Goal: Task Accomplishment & Management: Manage account settings

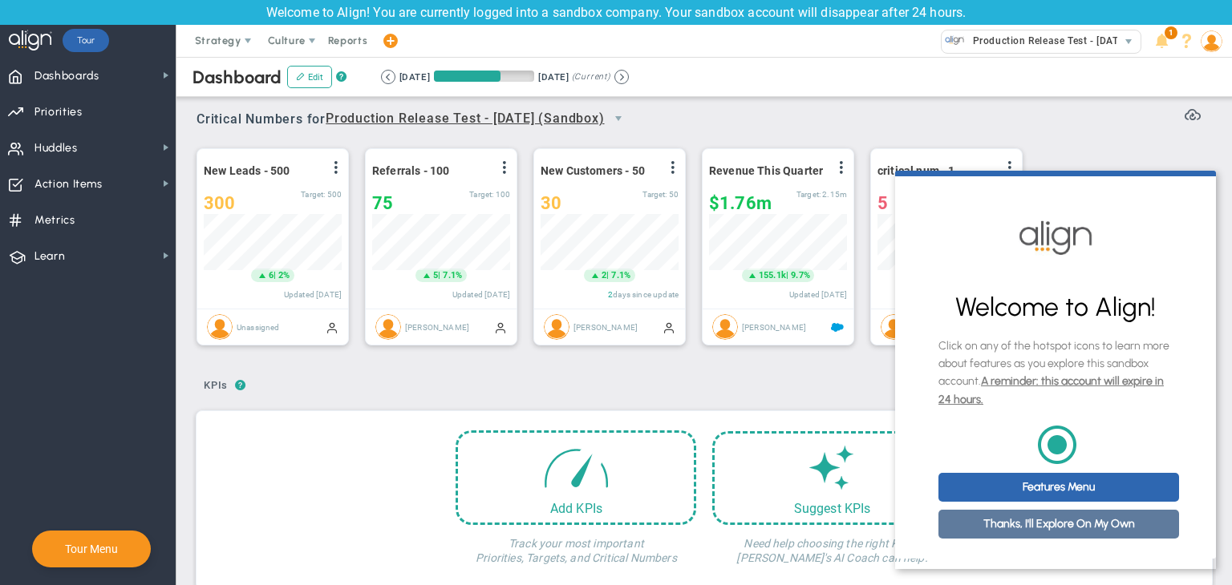
click at [1010, 534] on link "Thanks, I'll Explore On My Own" at bounding box center [1058, 524] width 241 height 29
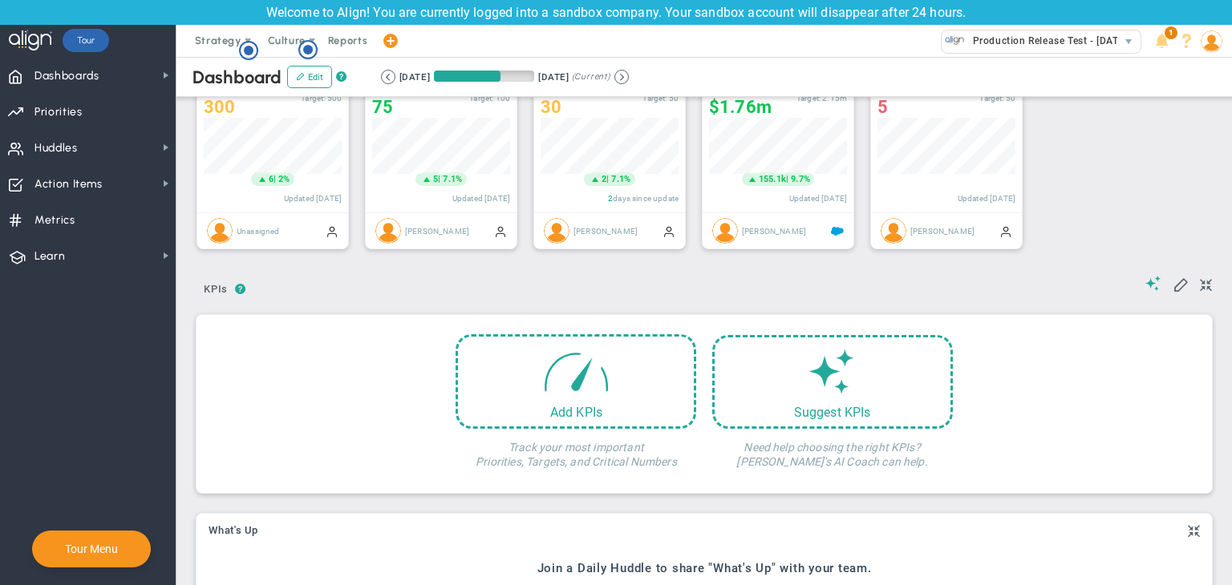
scroll to position [96, 0]
click at [500, 402] on div "Add KPIs" at bounding box center [576, 408] width 236 height 15
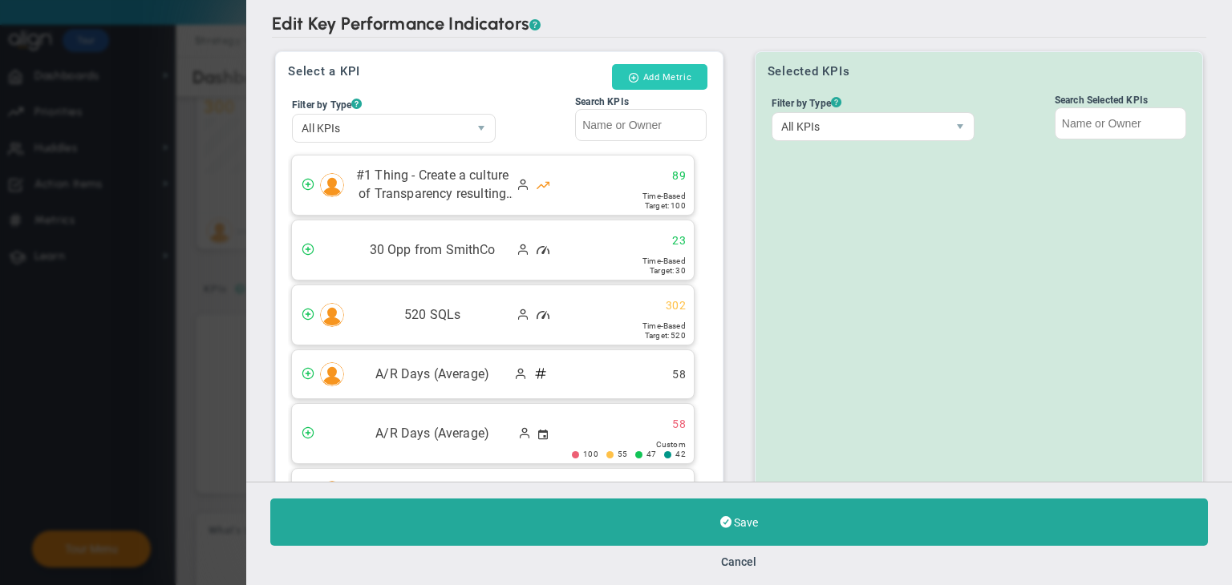
click at [645, 76] on button "Add Metric" at bounding box center [659, 77] width 95 height 26
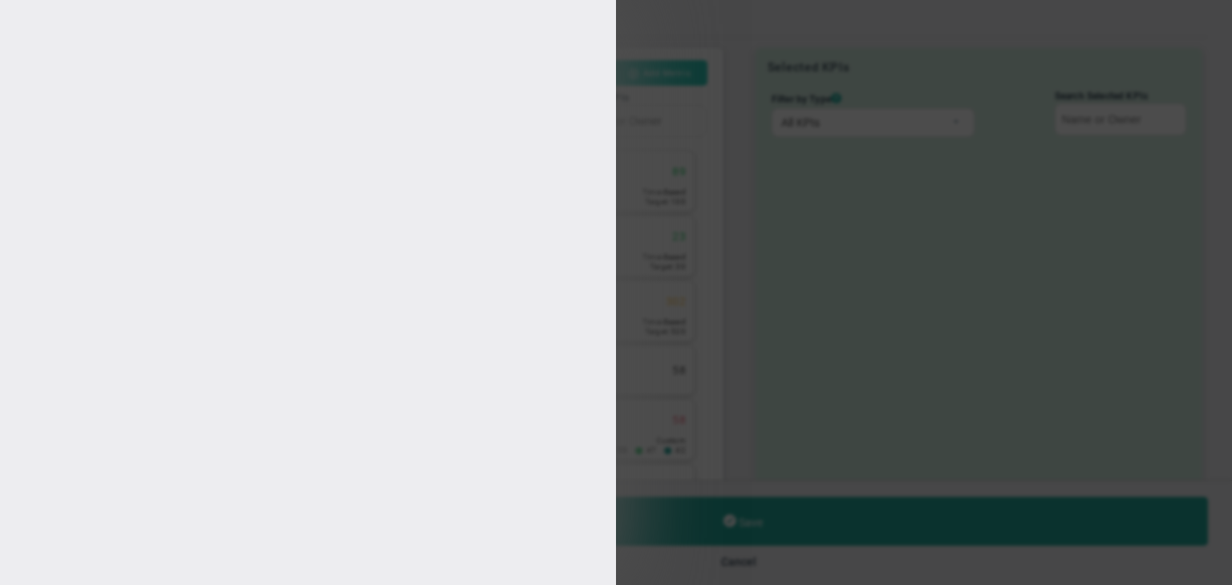
type input "heer heer"
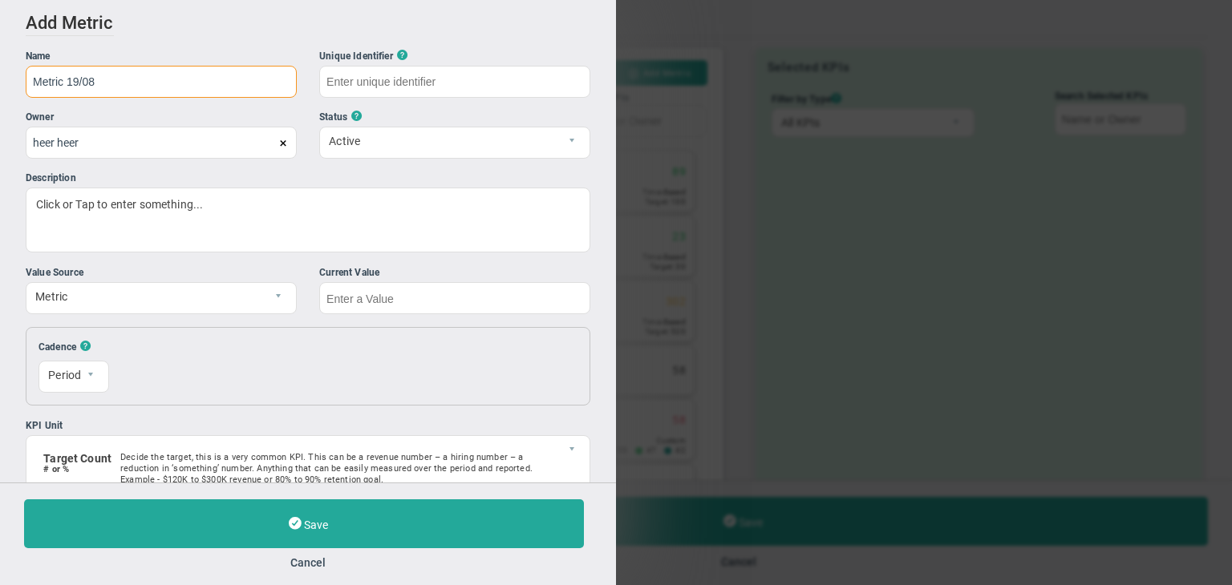
type input "Metric 19/08"
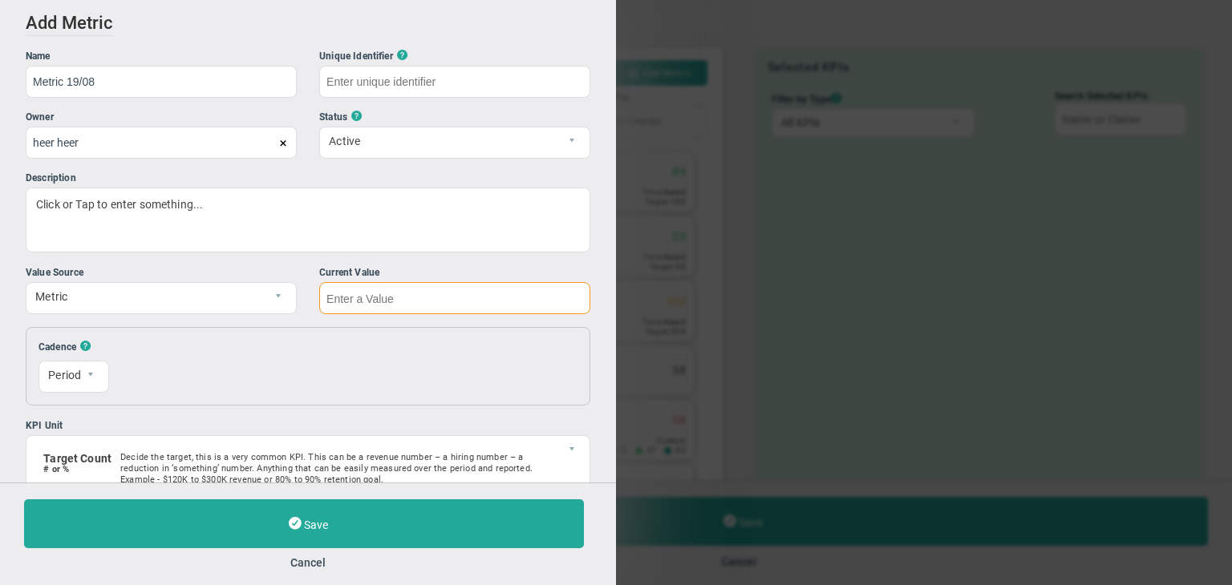
click at [492, 296] on input "text" at bounding box center [454, 298] width 271 height 32
type input "Metric-19/08"
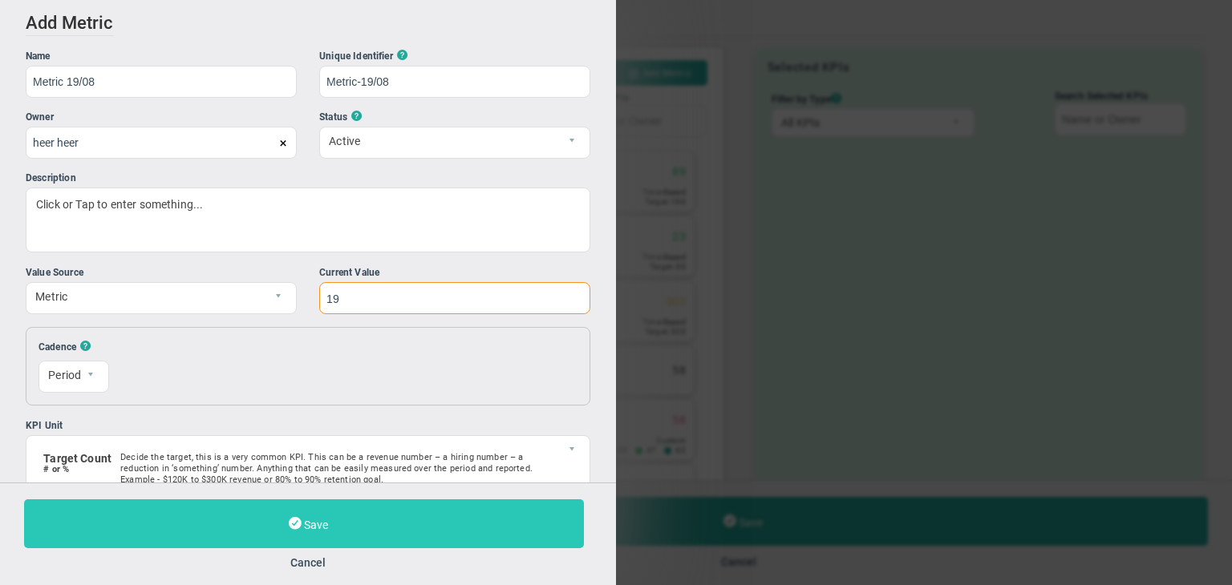
type input "19"
click at [407, 523] on button "Save" at bounding box center [304, 524] width 560 height 49
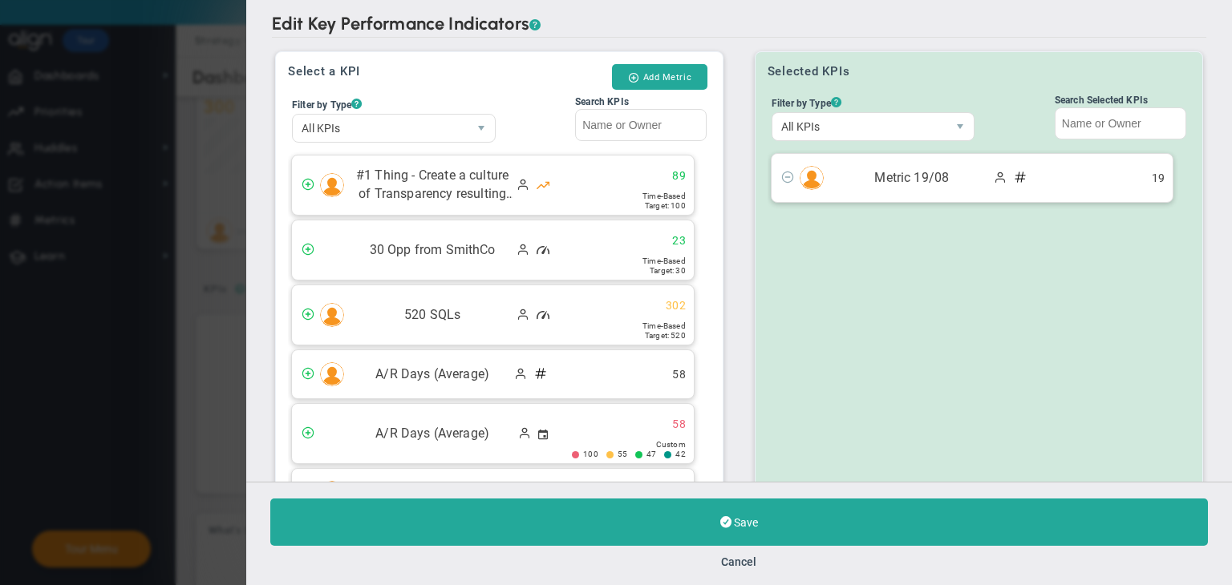
scroll to position [152, 0]
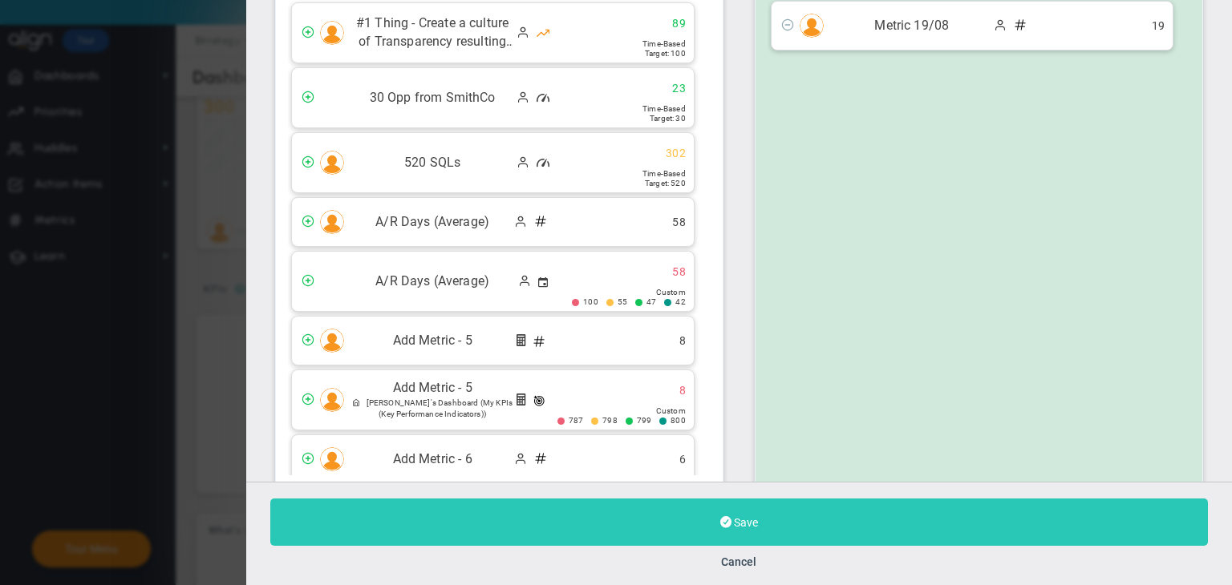
click at [921, 535] on button "Save" at bounding box center [738, 522] width 937 height 47
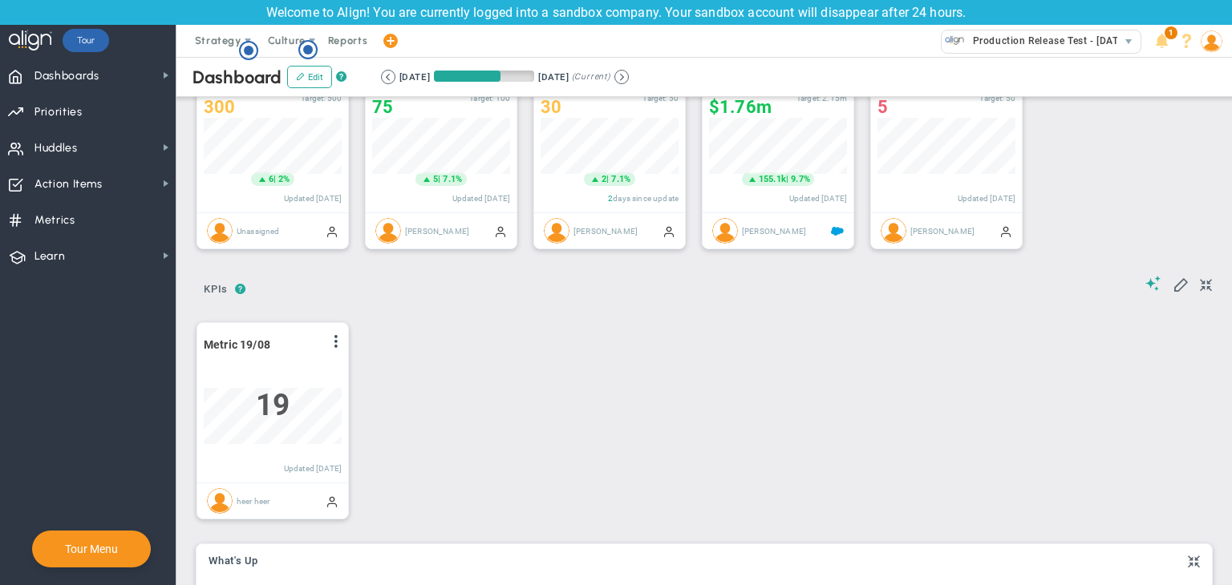
scroll to position [55, 138]
click at [629, 79] on button at bounding box center [621, 77] width 14 height 14
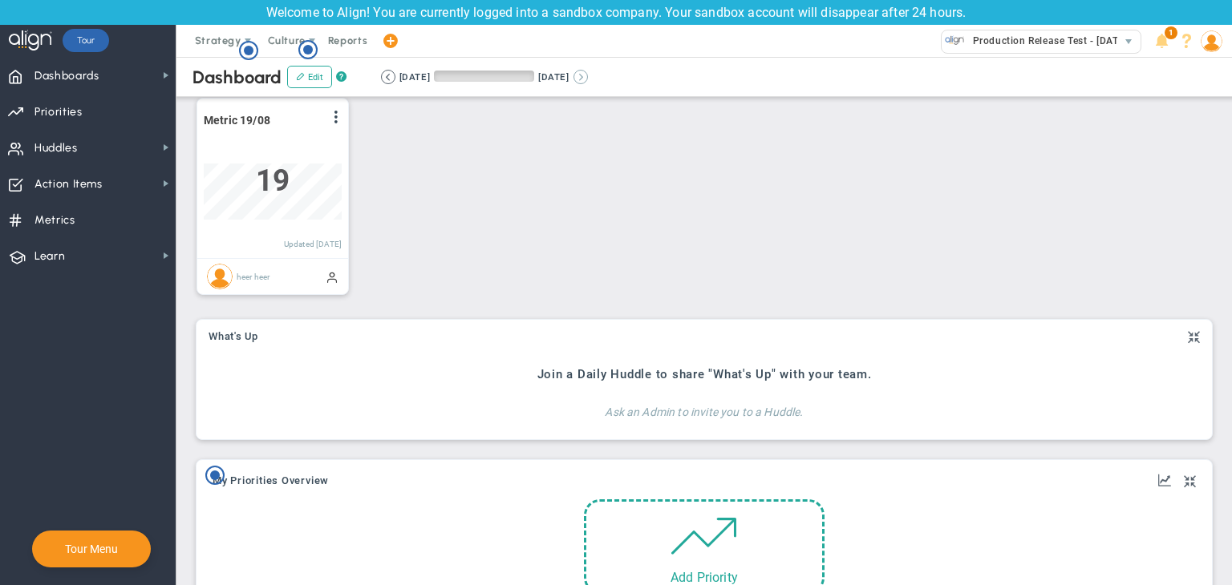
scroll to position [55, 138]
click at [384, 75] on button at bounding box center [388, 77] width 14 height 14
click at [340, 113] on span at bounding box center [336, 117] width 13 height 13
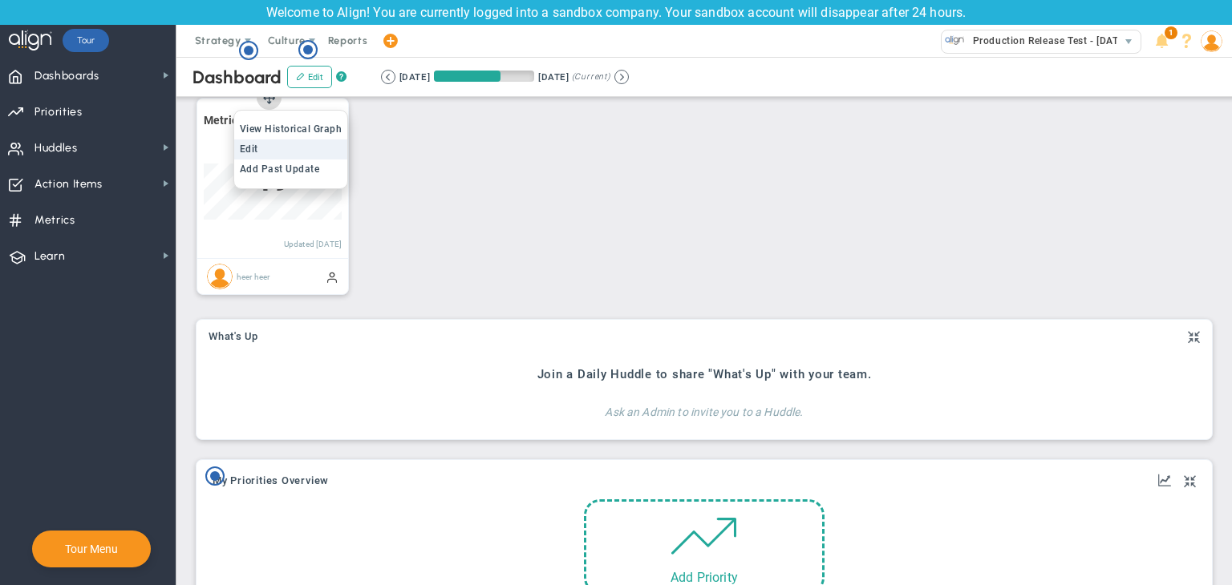
click at [283, 140] on li "Edit" at bounding box center [291, 150] width 114 height 20
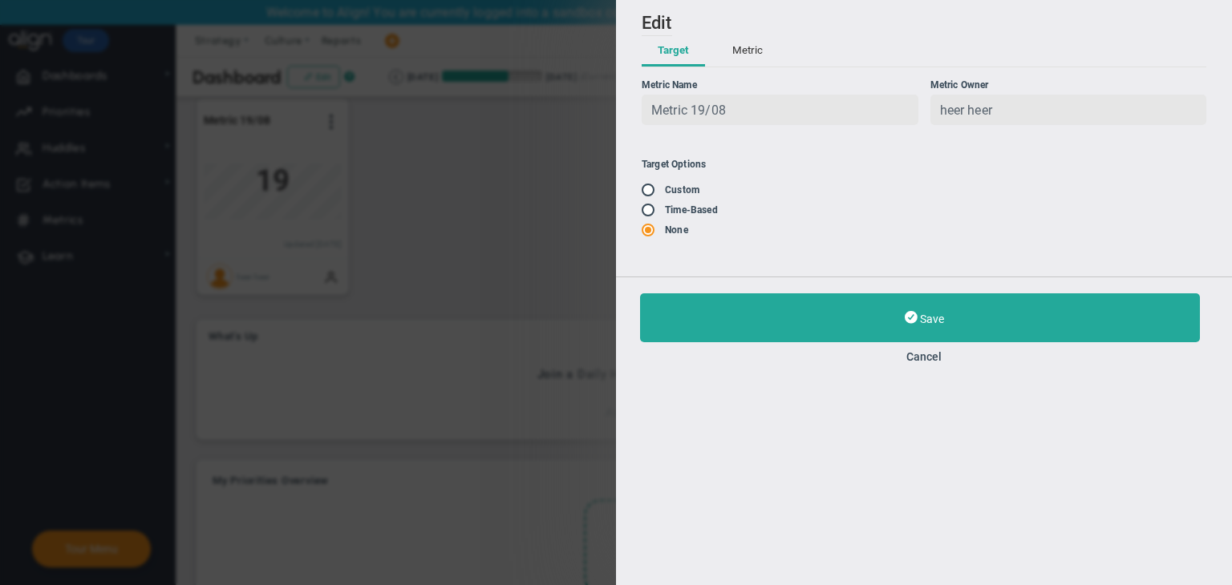
click at [649, 221] on ul "Target Options Existing Target Custom" at bounding box center [783, 198] width 282 height 79
click at [650, 215] on input "radio" at bounding box center [654, 210] width 16 height 13
radio input "true"
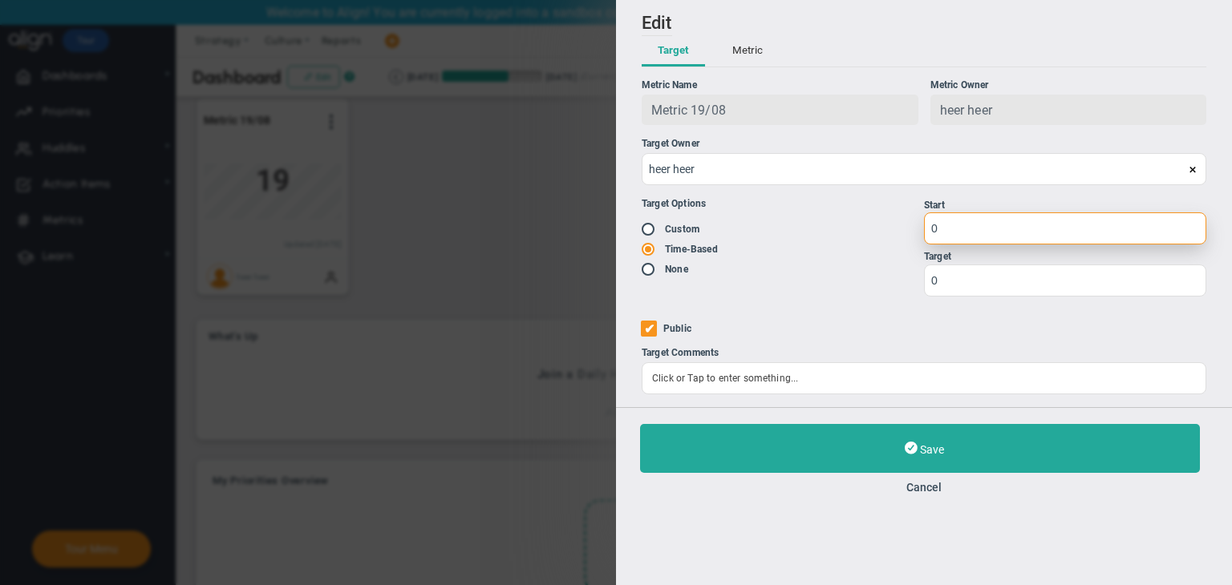
click at [957, 240] on input "0" at bounding box center [1065, 229] width 282 height 32
type input "1"
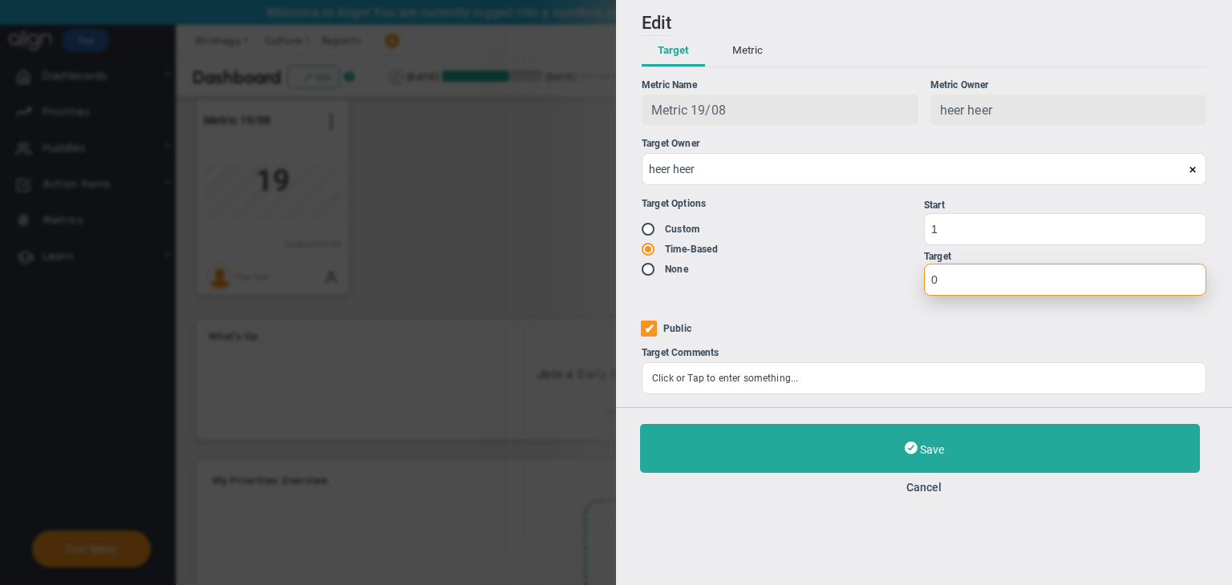
click at [982, 286] on input "0" at bounding box center [1065, 280] width 282 height 32
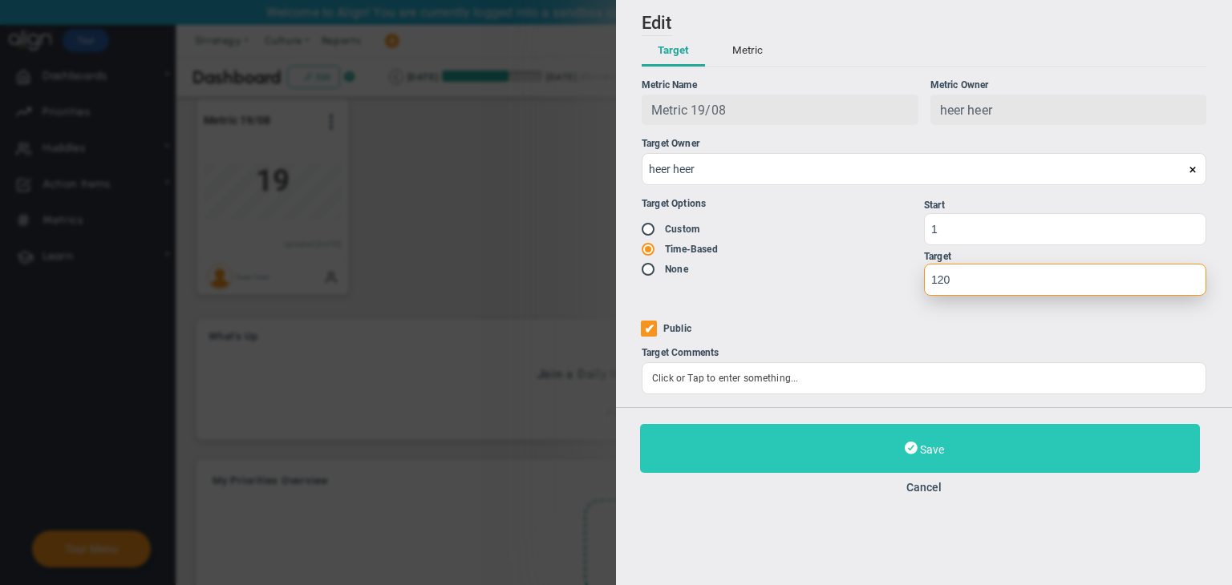
type input "120"
click at [849, 464] on button "Save" at bounding box center [920, 448] width 560 height 49
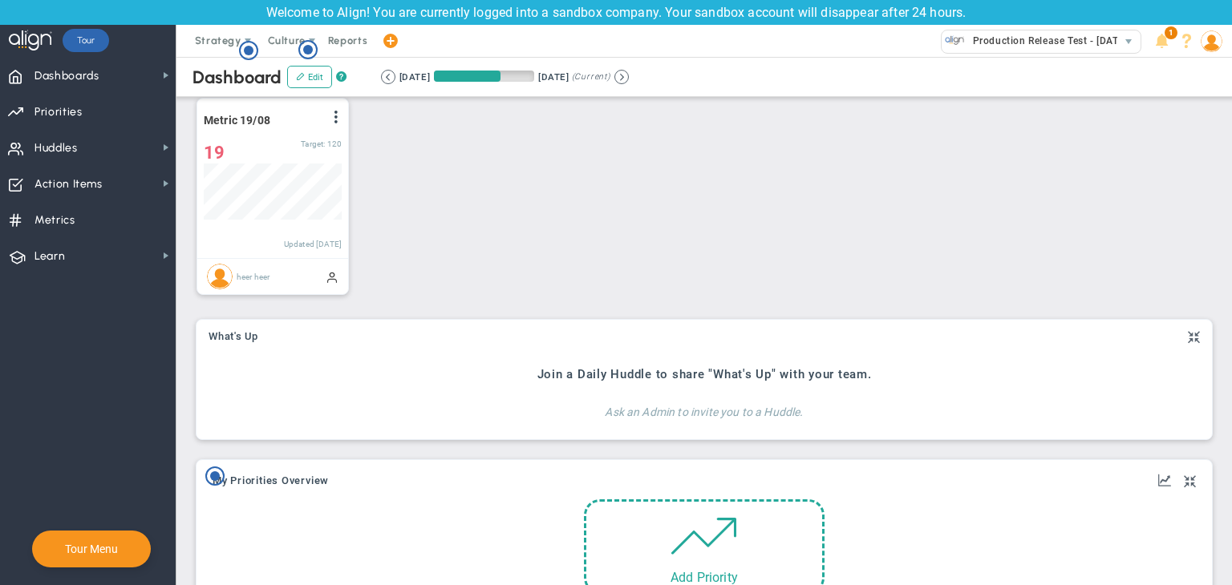
scroll to position [55, 138]
click at [629, 79] on button at bounding box center [621, 77] width 14 height 14
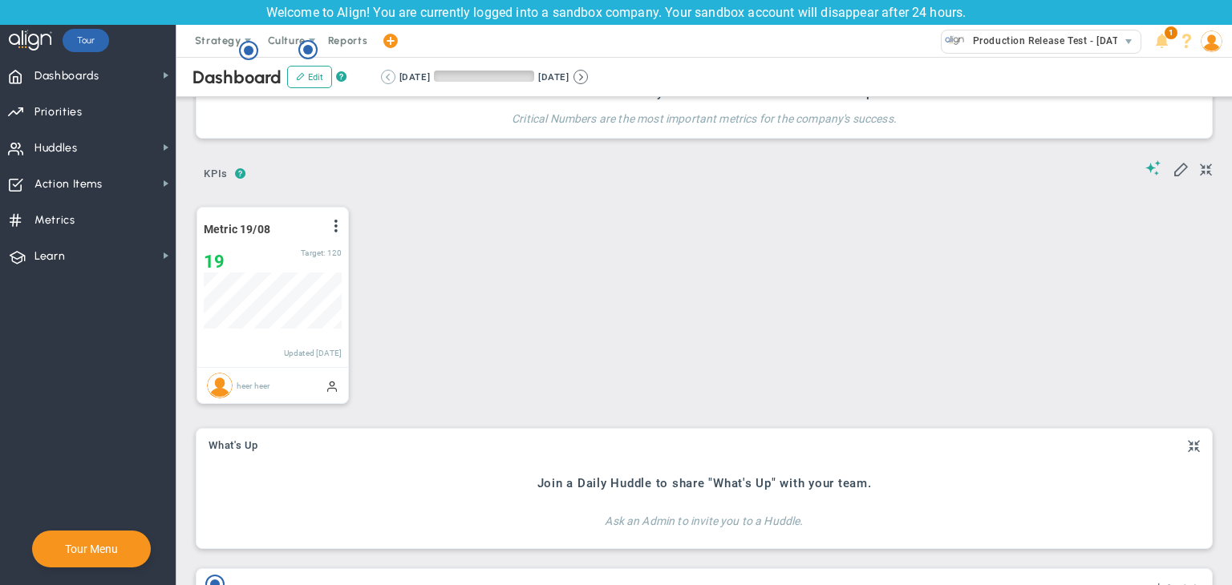
click at [393, 75] on button at bounding box center [388, 77] width 14 height 14
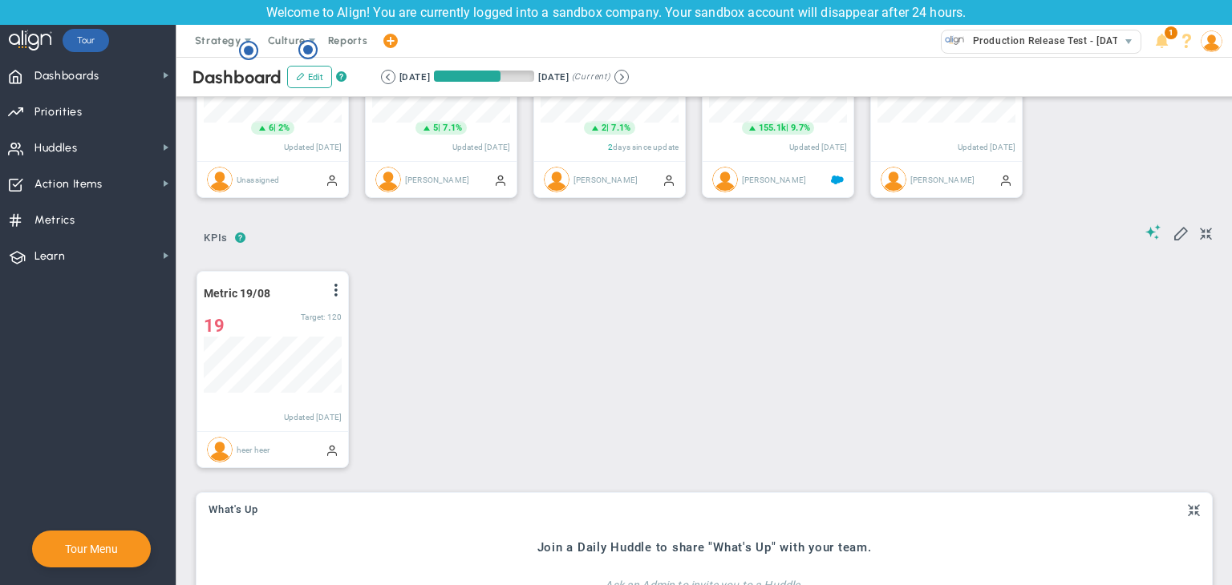
scroll to position [55, 138]
click at [1172, 235] on span at bounding box center [1180, 233] width 16 height 16
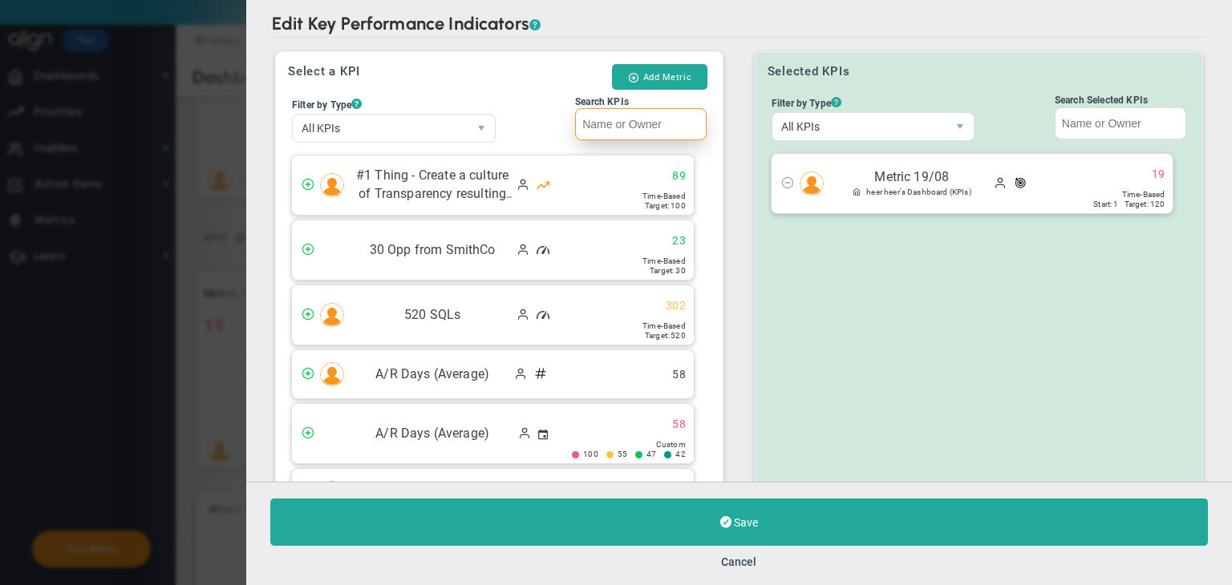
click at [651, 136] on input "Search KPIs" at bounding box center [641, 124] width 132 height 32
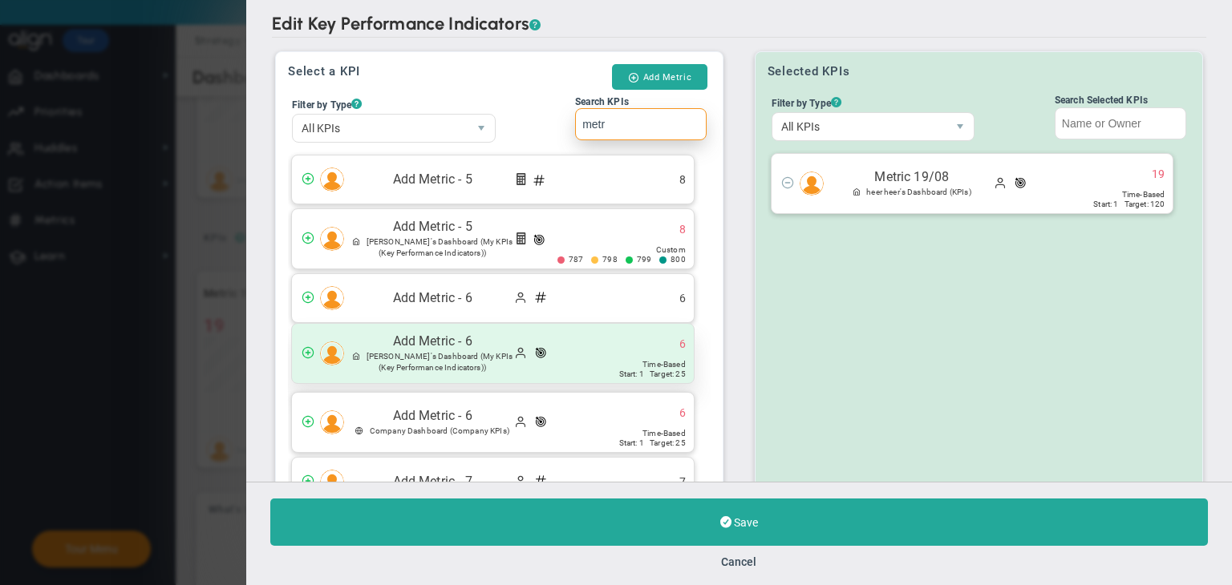
click at [479, 358] on span "[PERSON_NAME]'s Dashboard" at bounding box center [422, 356] width 112 height 9
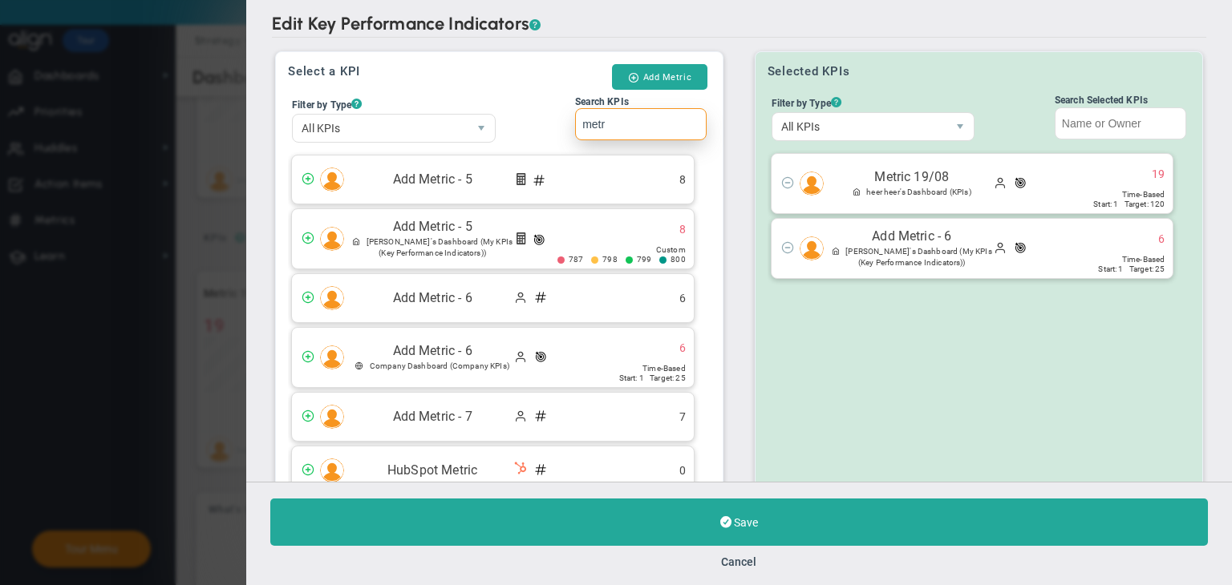
scroll to position [180, 0]
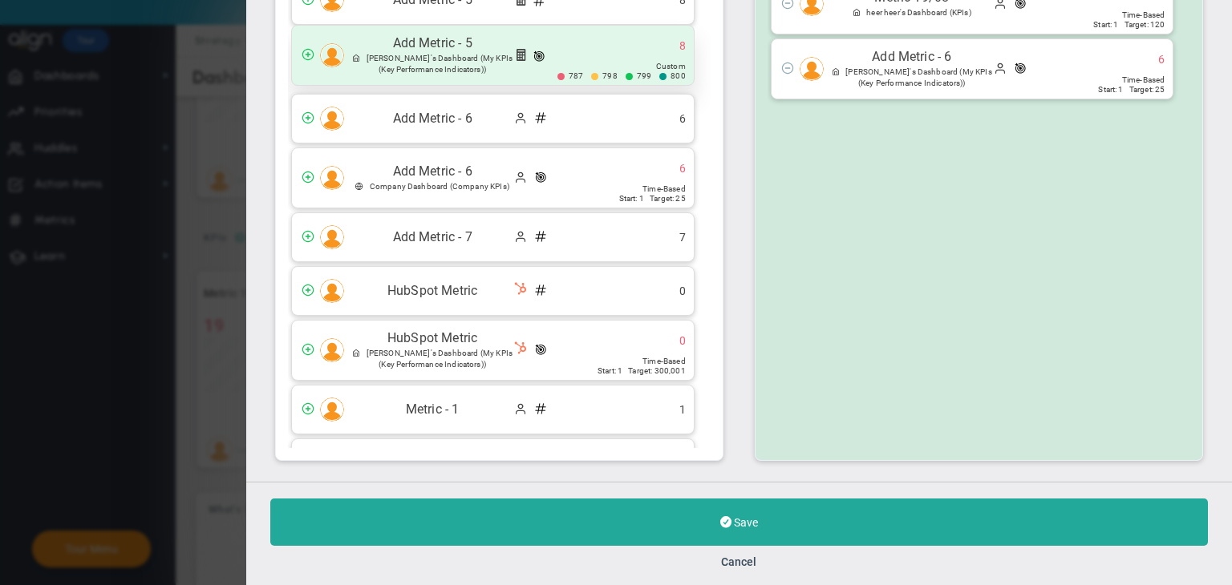
click at [540, 47] on span at bounding box center [534, 55] width 44 height 23
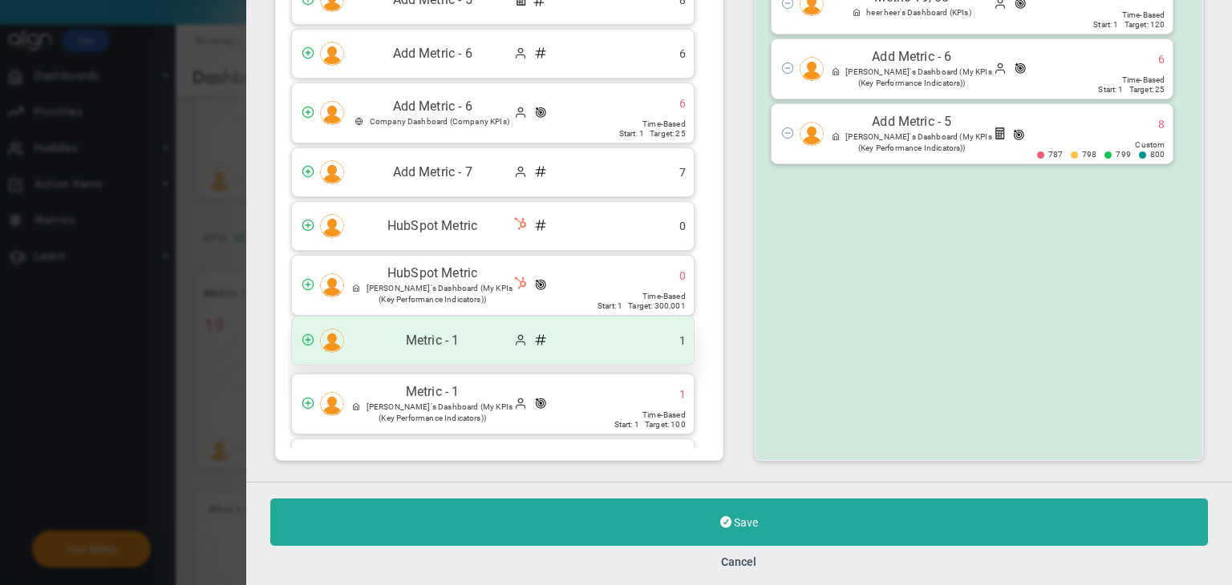
click at [600, 343] on div "Metric - 1 1" at bounding box center [493, 341] width 402 height 48
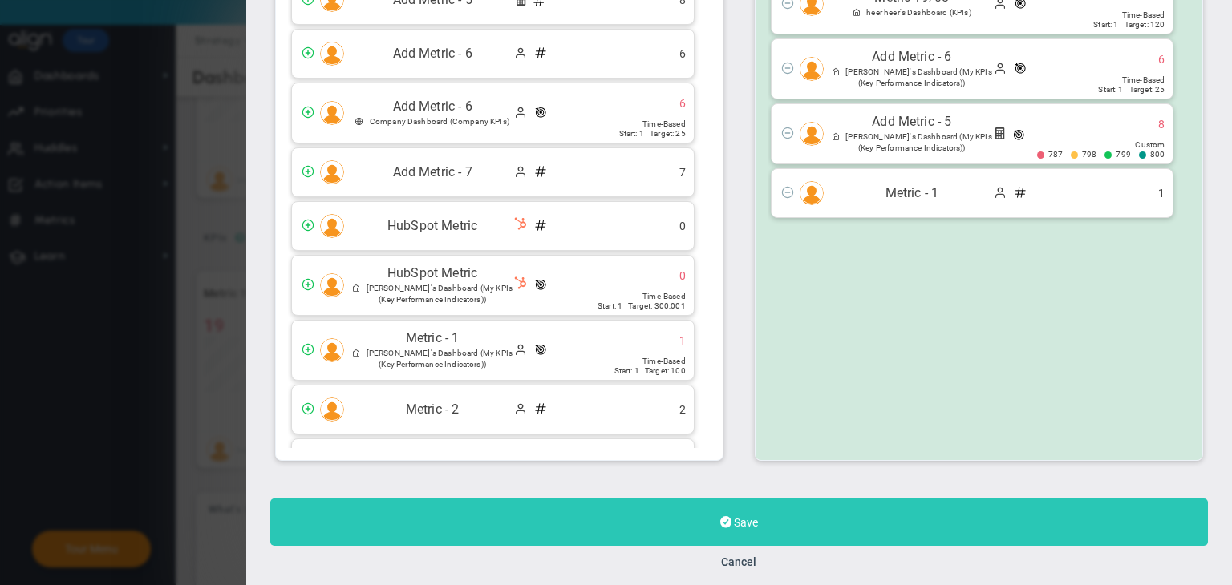
type input "metr"
click at [791, 536] on button "Save" at bounding box center [738, 522] width 937 height 47
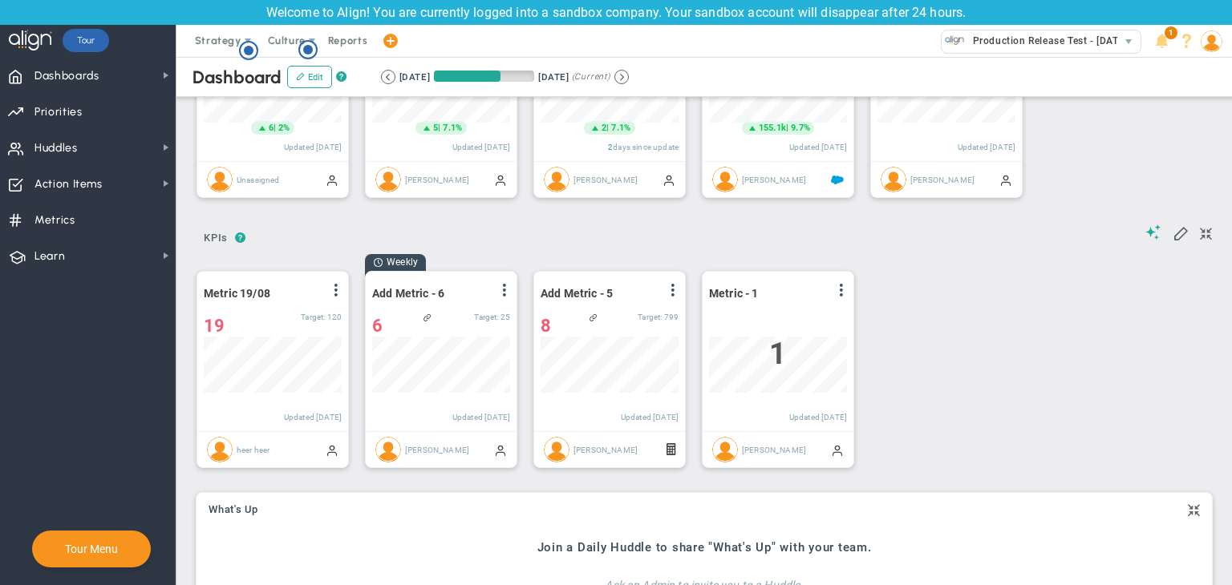
scroll to position [801868, 801786]
click at [504, 292] on span at bounding box center [504, 290] width 13 height 13
click at [629, 79] on button at bounding box center [621, 77] width 14 height 14
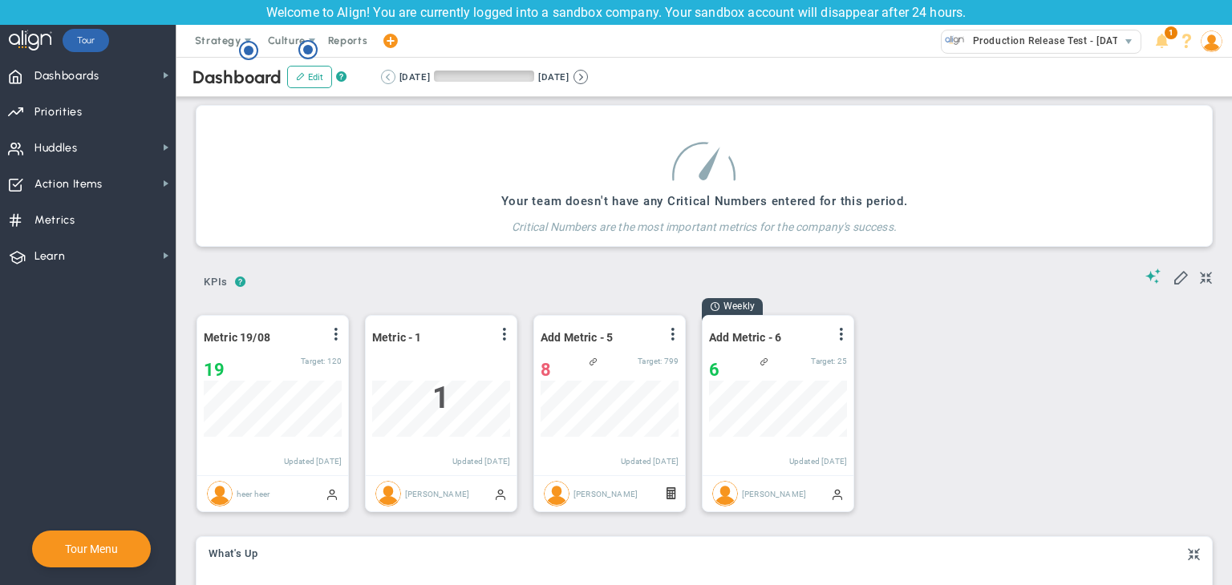
click at [391, 81] on button at bounding box center [388, 77] width 14 height 14
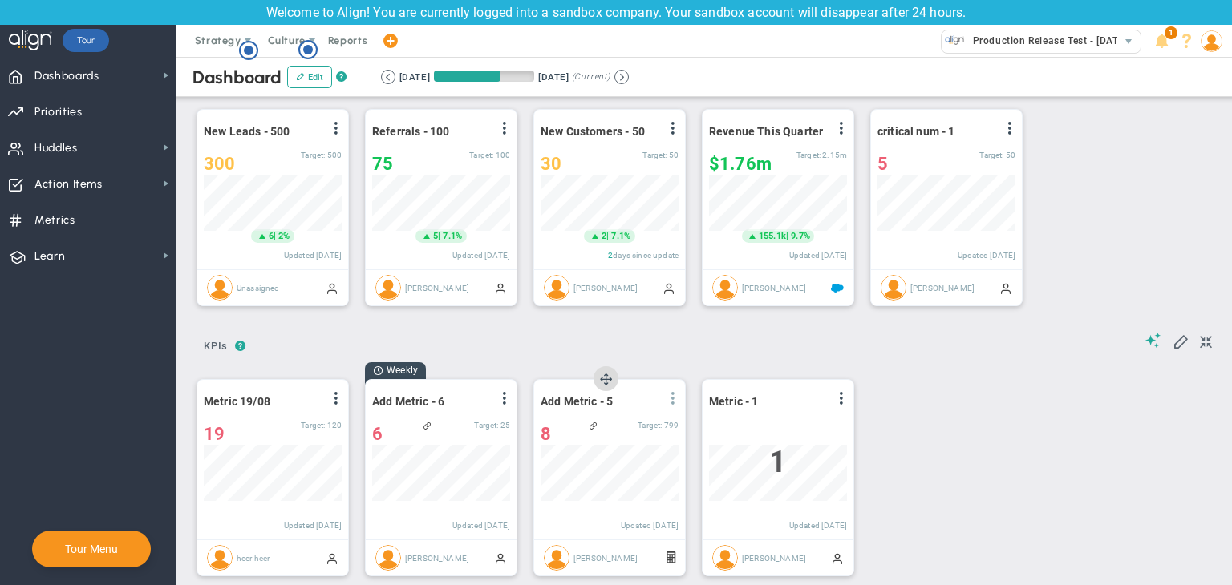
click at [677, 402] on span at bounding box center [672, 398] width 13 height 13
click at [848, 396] on div "Metric - 1 View Historical Graph Edit Make "No Change" Update Add Past Update 1…" at bounding box center [777, 460] width 151 height 160
click at [844, 396] on span at bounding box center [841, 398] width 13 height 13
click at [128, 84] on span "Dashboards Dashboards" at bounding box center [88, 75] width 176 height 36
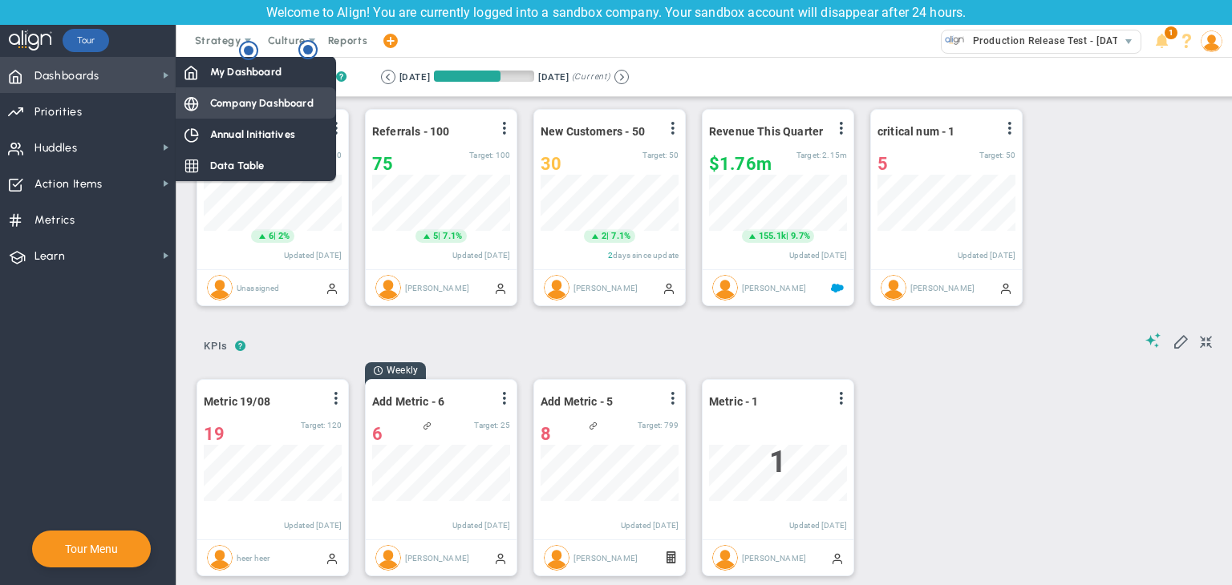
click at [258, 106] on span "Company Dashboard" at bounding box center [261, 102] width 103 height 15
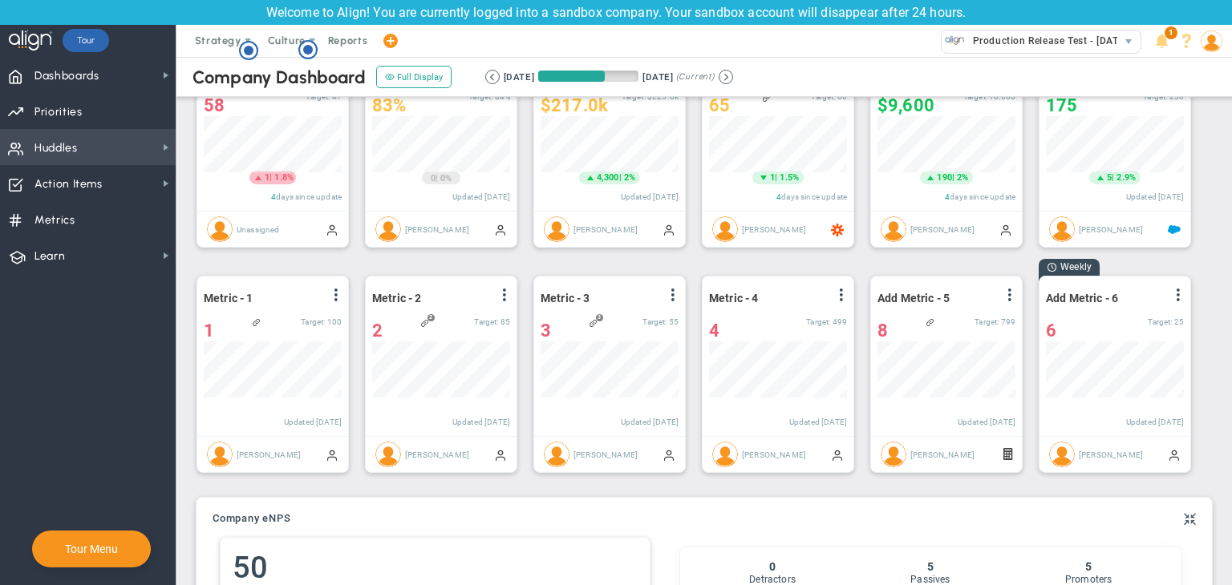
click at [125, 145] on span "Huddles Huddles" at bounding box center [88, 147] width 176 height 36
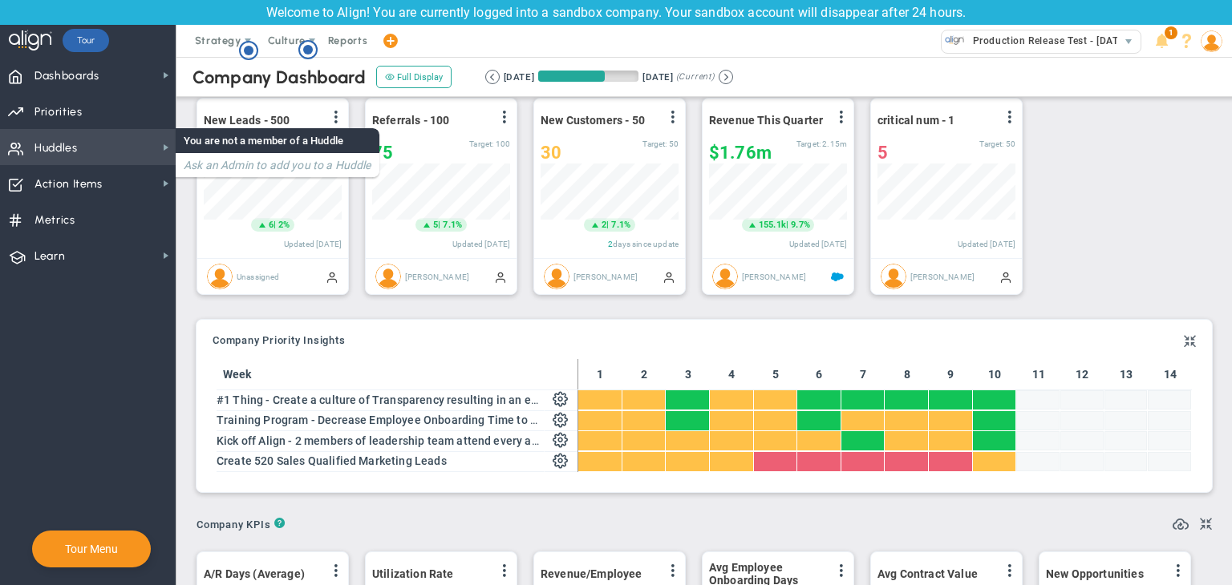
click at [22, 150] on span at bounding box center [15, 147] width 14 height 30
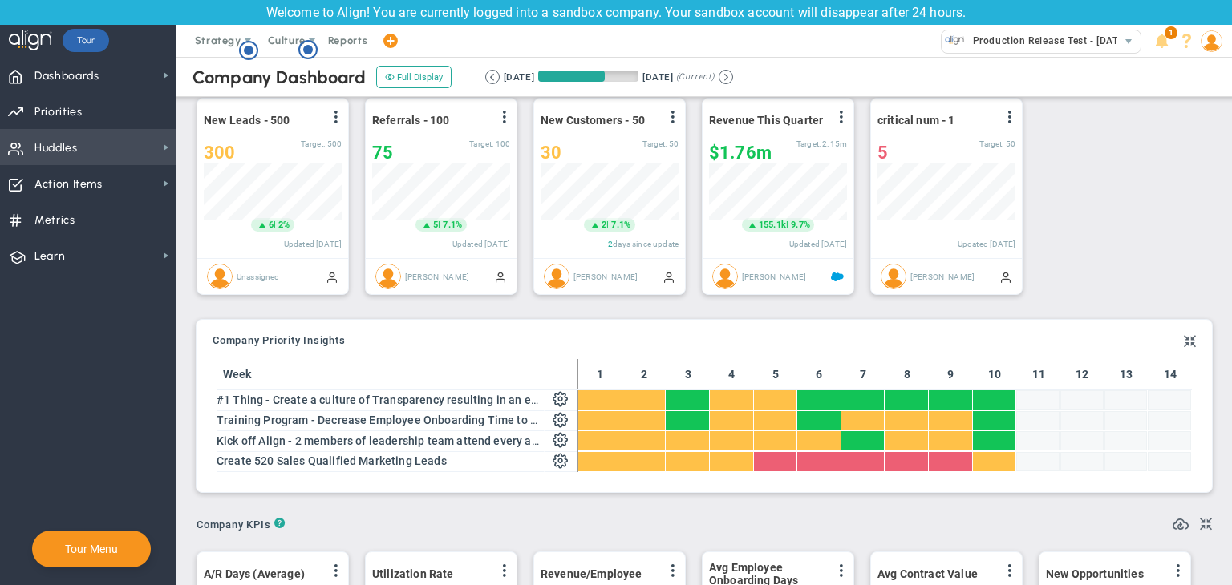
click at [22, 150] on span at bounding box center [15, 147] width 14 height 30
click at [1214, 51] on img at bounding box center [1211, 41] width 22 height 22
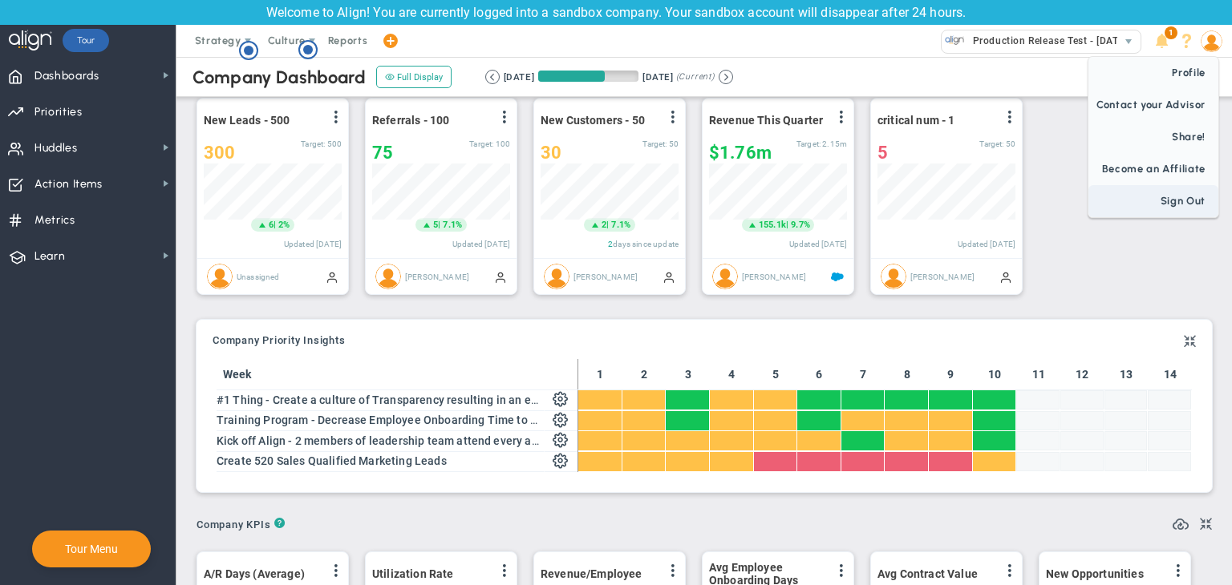
click at [1149, 192] on span "Sign Out" at bounding box center [1153, 201] width 130 height 32
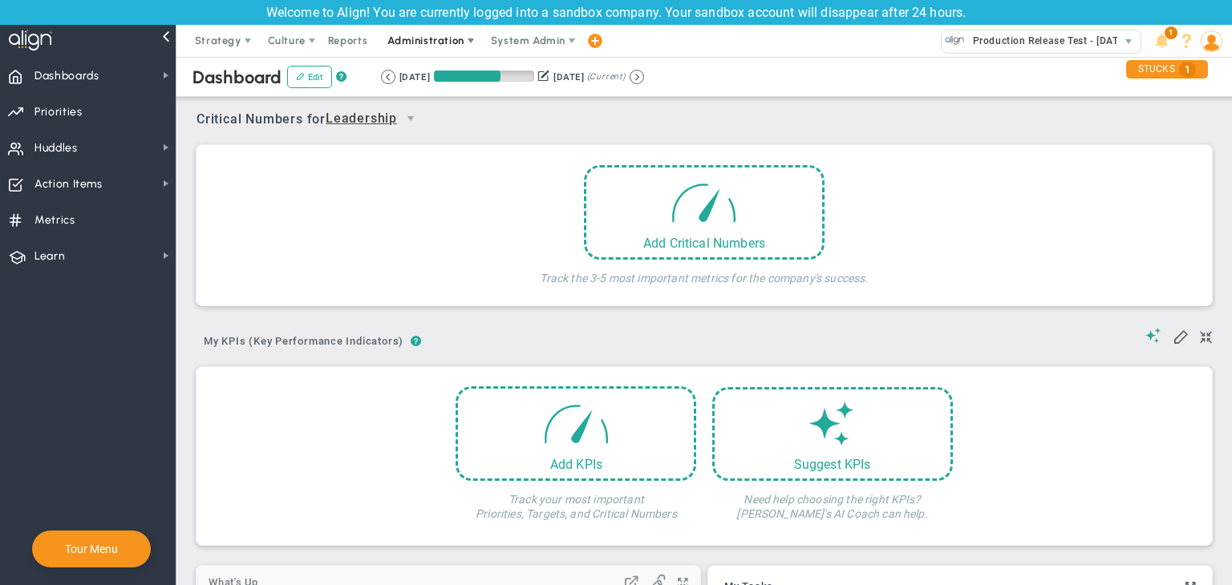
click at [430, 51] on span "Administration" at bounding box center [426, 41] width 103 height 32
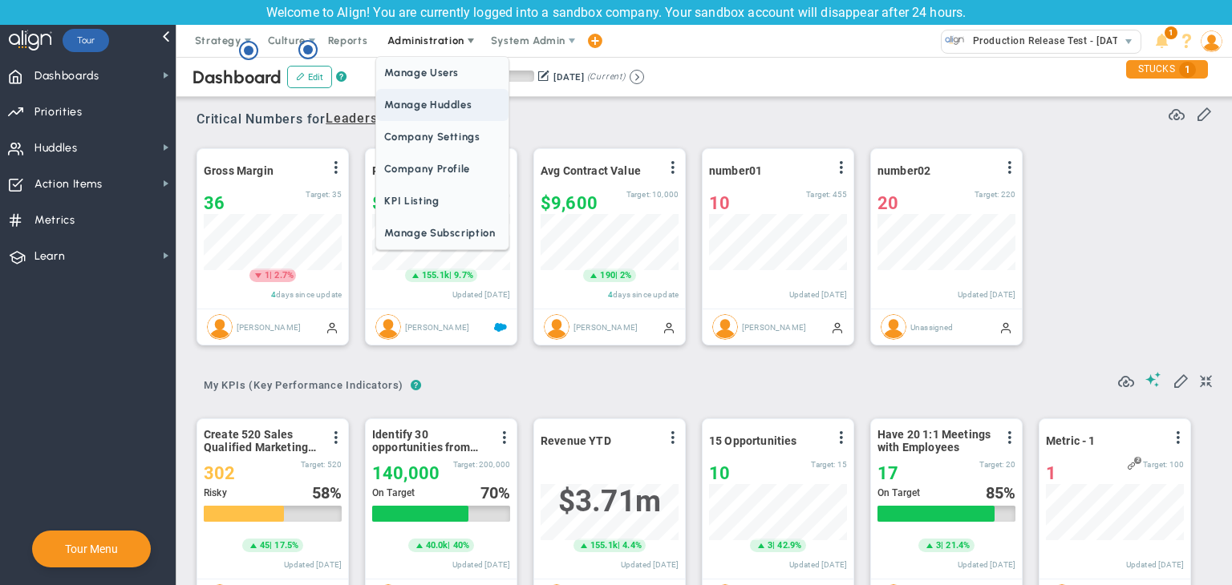
click at [423, 103] on span "Manage Huddles" at bounding box center [442, 105] width 132 height 32
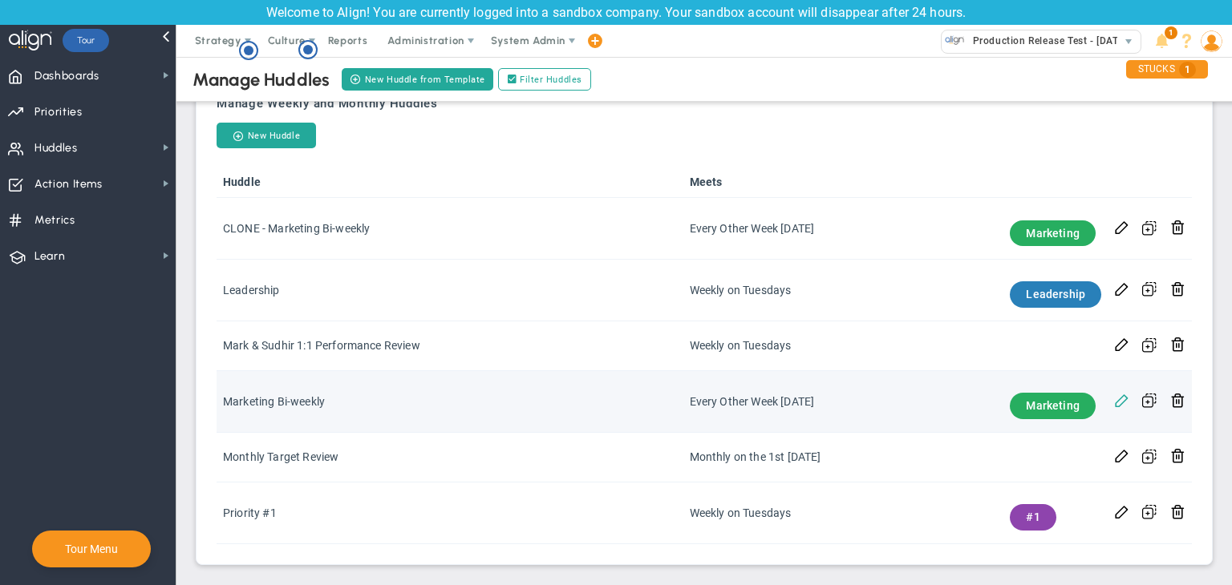
click at [1114, 395] on span at bounding box center [1121, 399] width 15 height 15
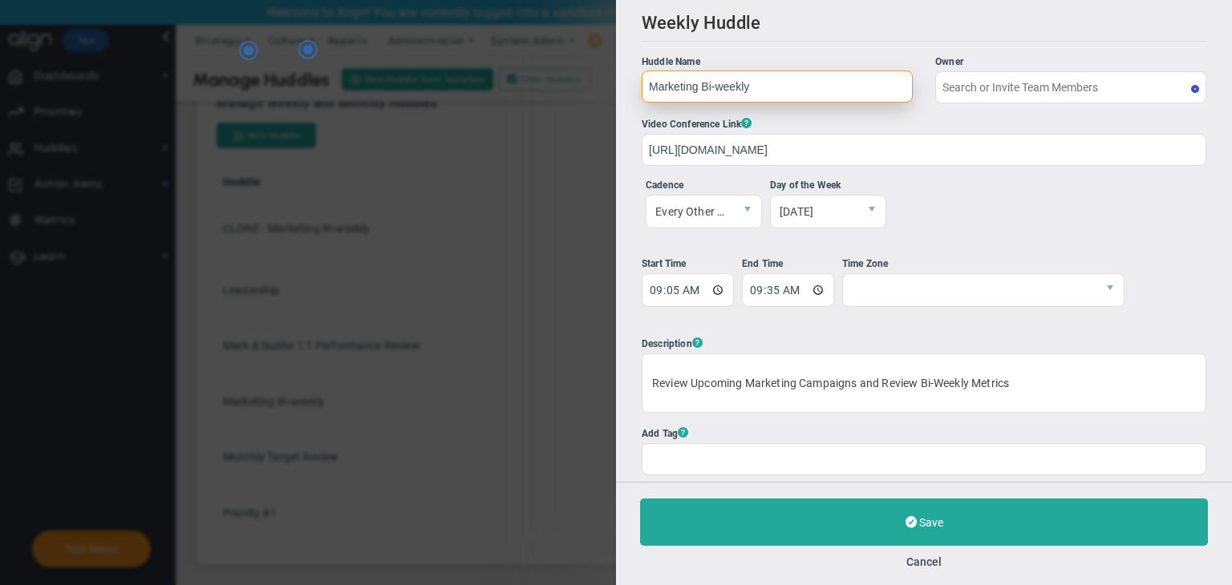
type input "[PERSON_NAME]"
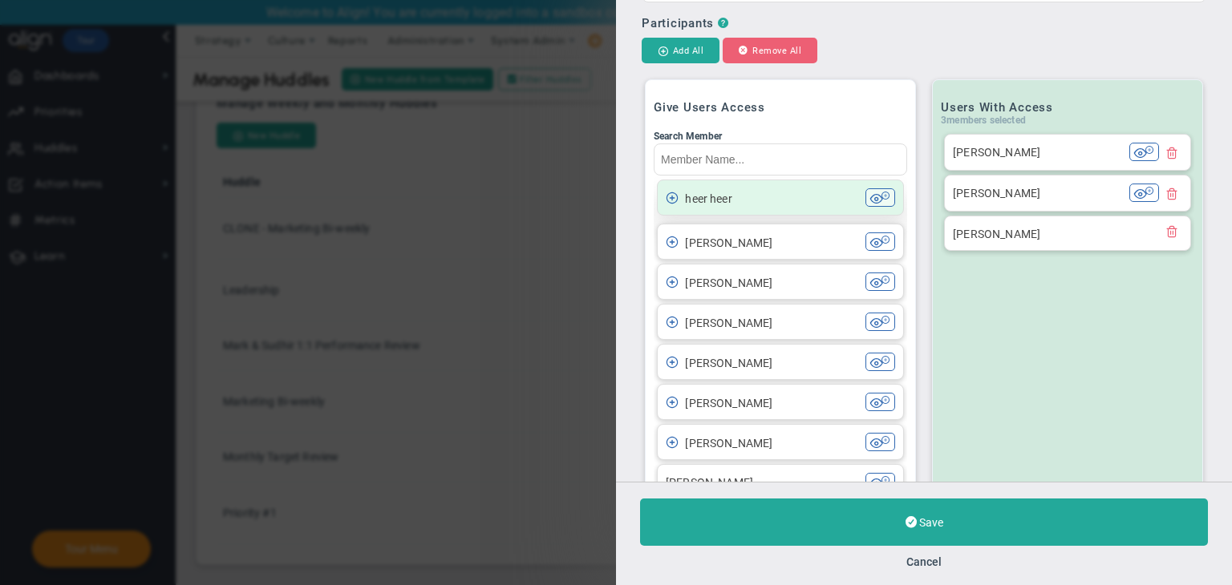
click at [832, 209] on li "heer heer heer heer" at bounding box center [780, 198] width 247 height 36
click at [798, 207] on div "heer heer" at bounding box center [766, 197] width 200 height 18
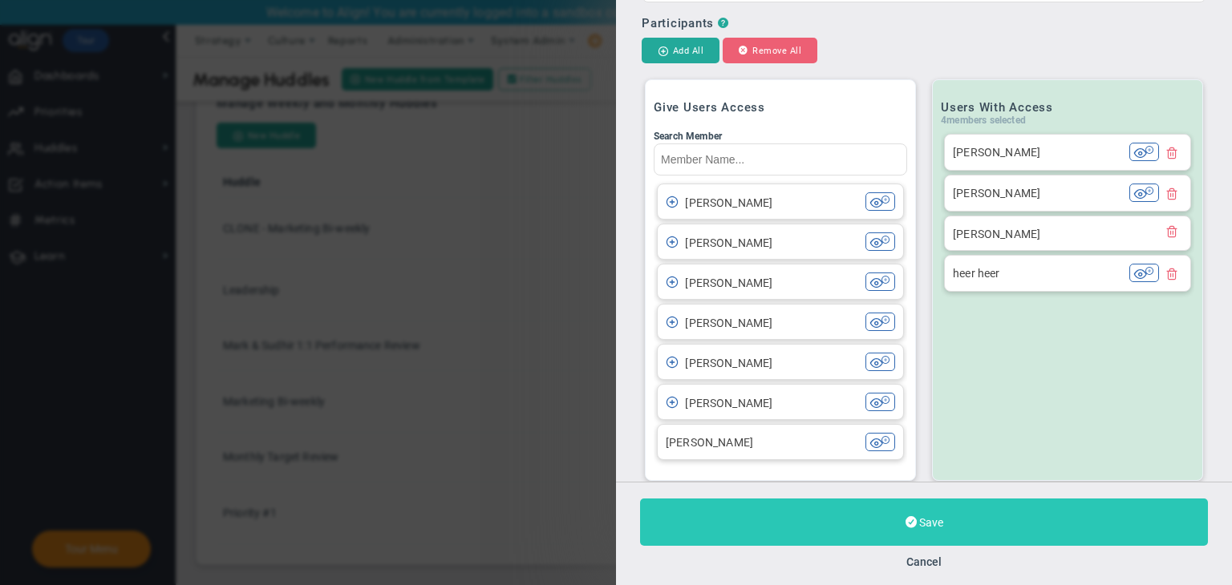
click at [945, 532] on button "Save" at bounding box center [924, 522] width 568 height 47
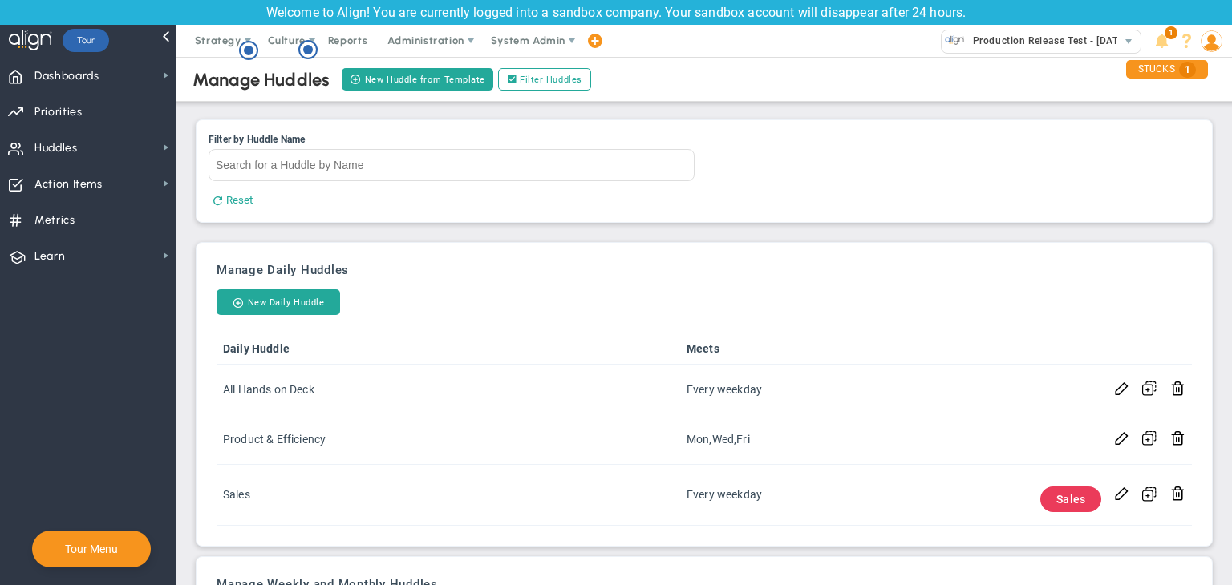
click at [1202, 43] on img at bounding box center [1211, 41] width 22 height 22
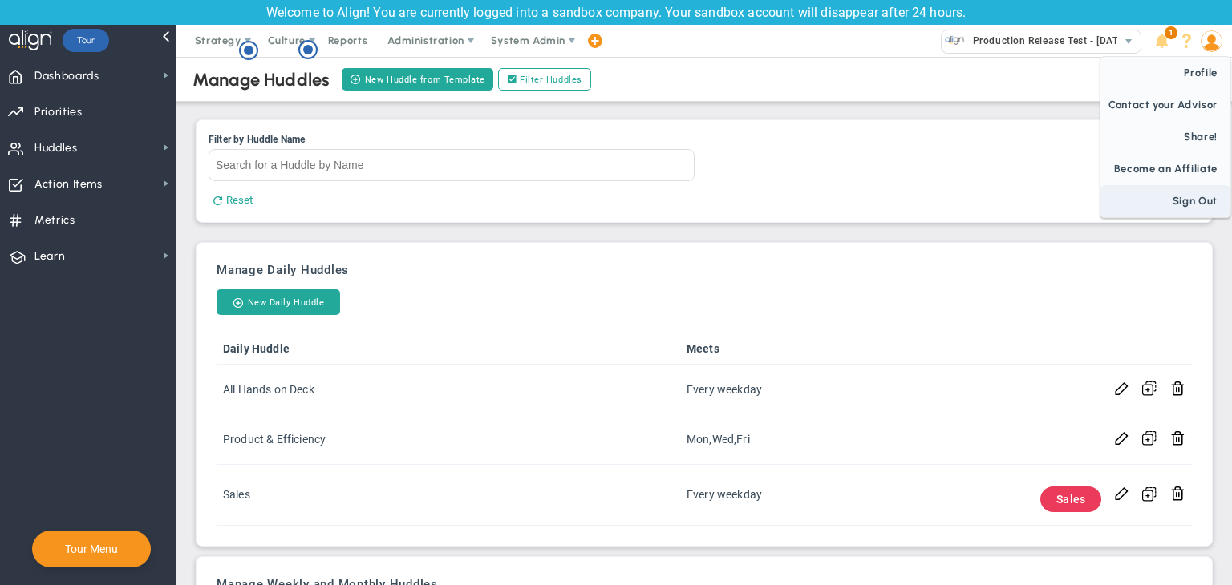
click at [1176, 191] on span "Sign Out" at bounding box center [1165, 201] width 130 height 32
